Goal: Task Accomplishment & Management: Manage account settings

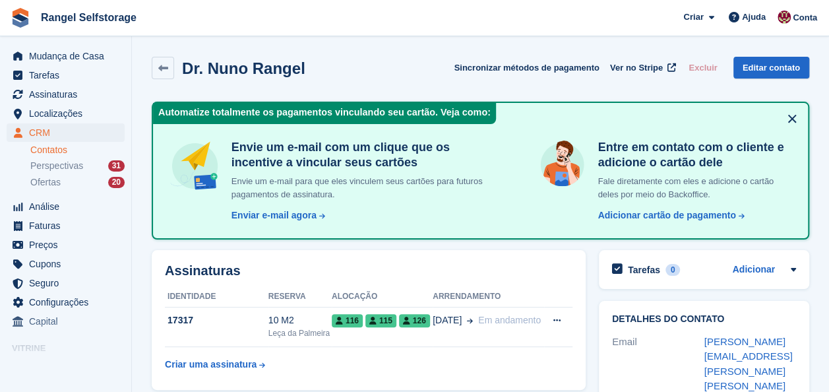
scroll to position [66, 0]
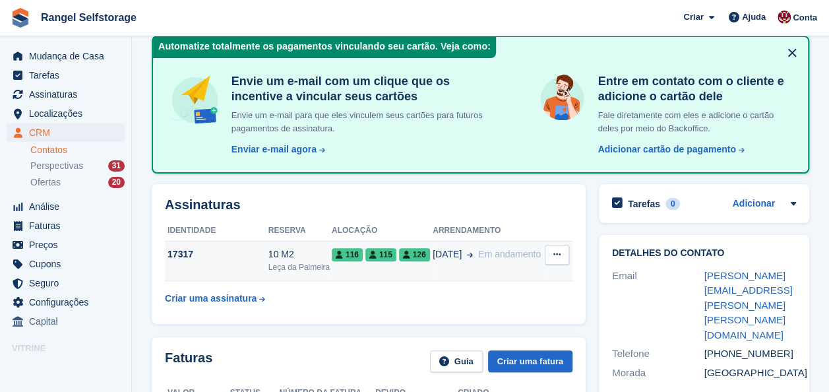
click at [364, 265] on td "116 115 126" at bounding box center [382, 261] width 101 height 40
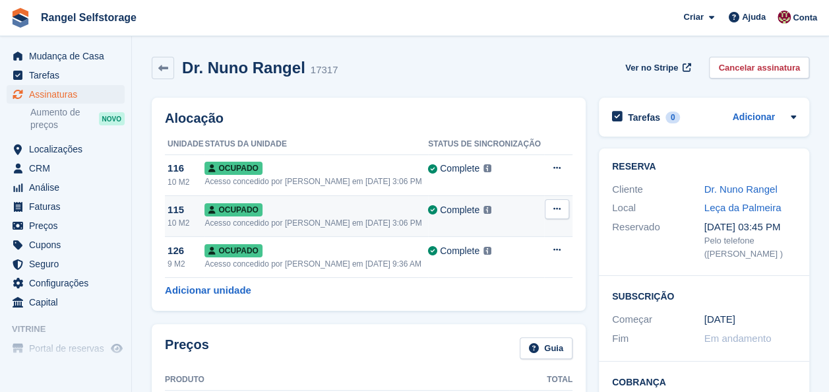
click at [552, 209] on button at bounding box center [557, 209] width 24 height 20
click at [468, 280] on p "Desalocar" at bounding box center [506, 280] width 115 height 17
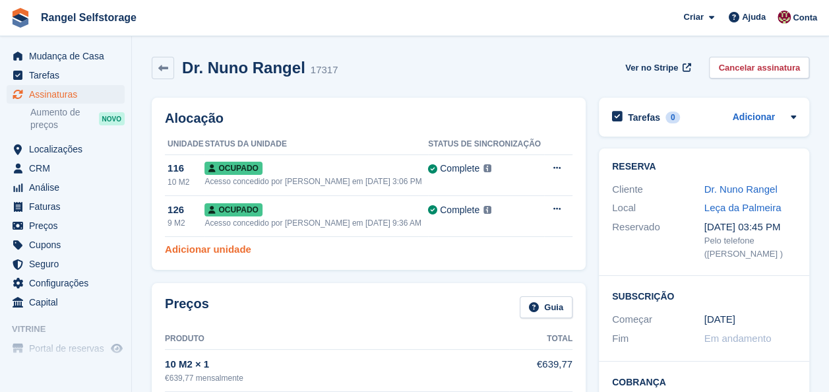
click at [204, 251] on link "Adicionar unidade" at bounding box center [208, 249] width 86 height 15
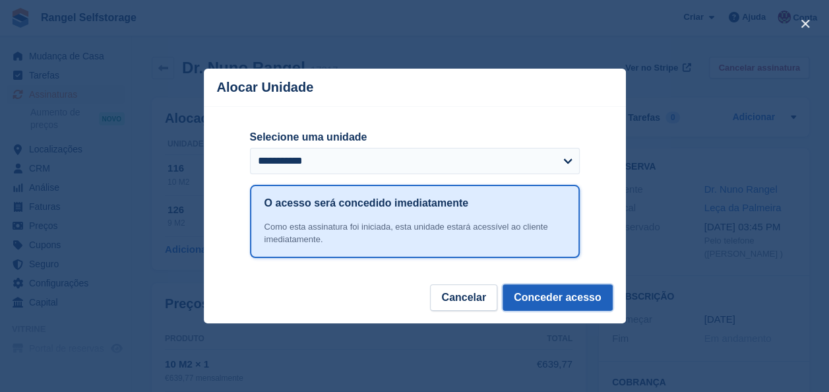
click at [532, 296] on button "Conceder acesso" at bounding box center [558, 297] width 110 height 26
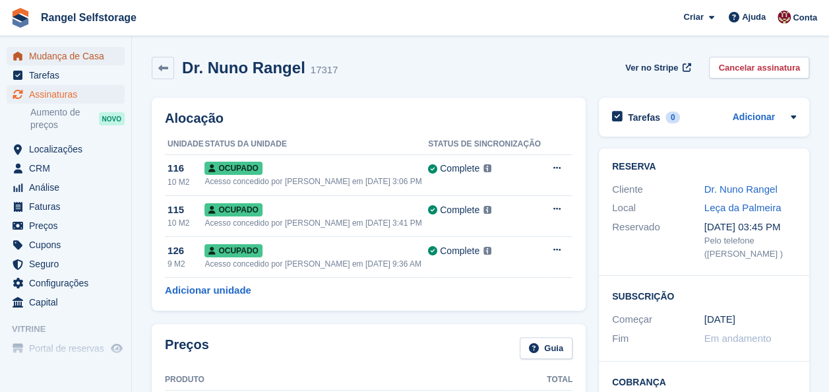
click at [102, 57] on span "Mudança de Casa" at bounding box center [68, 56] width 79 height 18
